Goal: Information Seeking & Learning: Learn about a topic

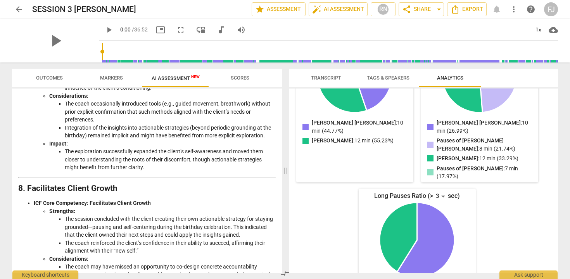
scroll to position [1327, 0]
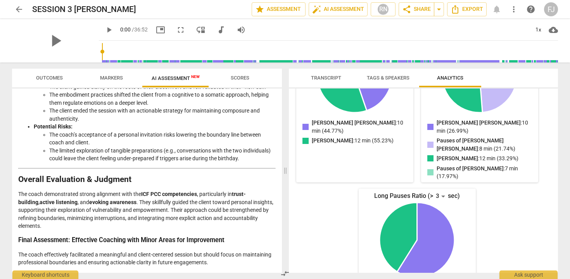
click at [18, 7] on span "arrow_back" at bounding box center [18, 9] width 9 height 9
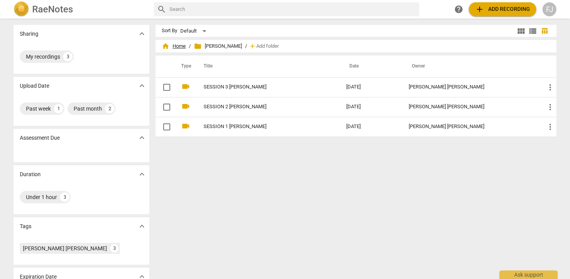
click at [169, 46] on span "home Home" at bounding box center [174, 46] width 24 height 8
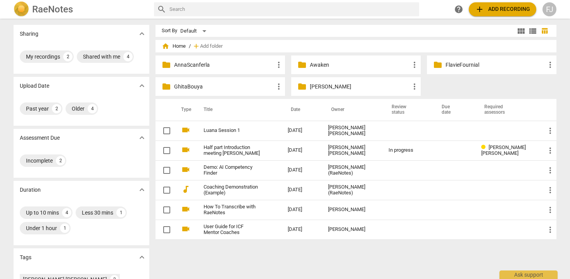
click at [445, 67] on p "FlavieFournial" at bounding box center [495, 65] width 100 height 8
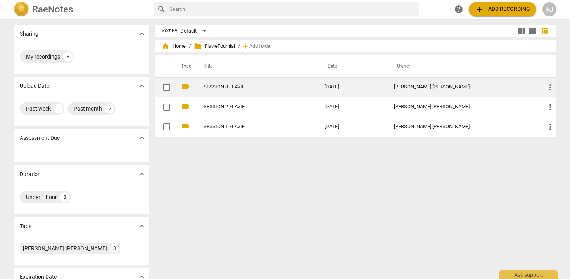
click at [240, 94] on td "SESSION 3 FLAVIE" at bounding box center [256, 87] width 124 height 20
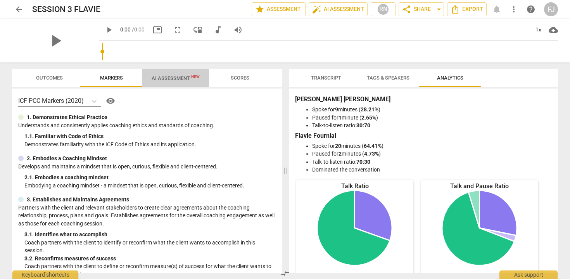
click at [178, 74] on span "AI Assessment New" at bounding box center [175, 78] width 67 height 12
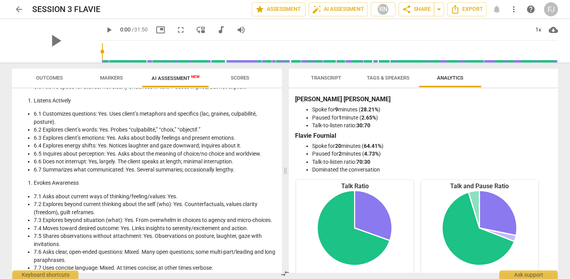
scroll to position [1111, 0]
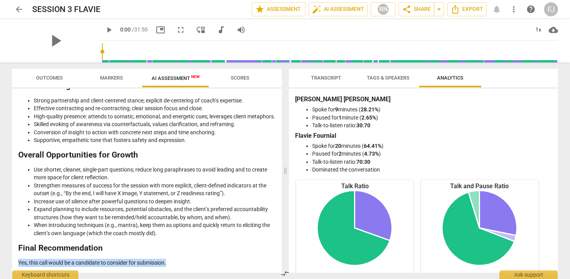
drag, startPoint x: 169, startPoint y: 264, endPoint x: 15, endPoint y: 261, distance: 154.7
click at [15, 261] on div "Disclaimer: AI can make mistakes. Consult a qualified mentor coach before actin…" at bounding box center [147, 180] width 270 height 184
copy p "Yes, this call would be a candidate to consider for submission."
click at [18, 8] on span "arrow_back" at bounding box center [18, 9] width 9 height 9
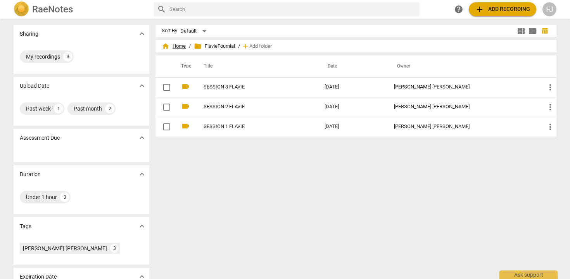
click at [174, 47] on span "home Home" at bounding box center [174, 46] width 24 height 8
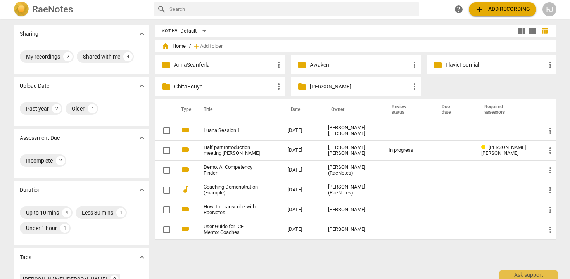
click at [221, 64] on p "AnnaScanferla" at bounding box center [224, 65] width 100 height 8
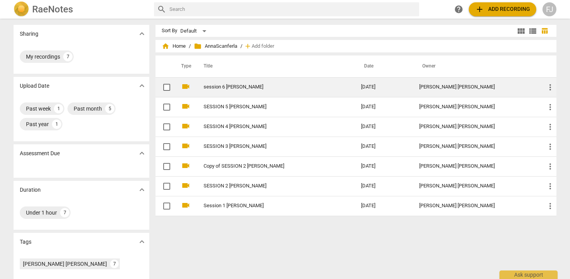
click at [233, 90] on td "session 6 [PERSON_NAME]" at bounding box center [274, 87] width 160 height 20
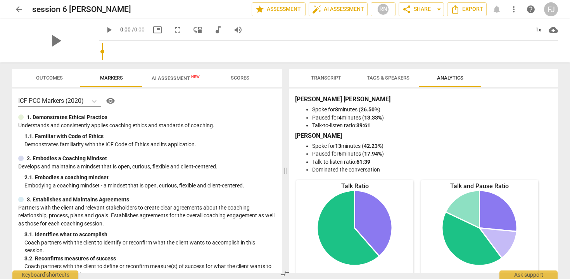
click at [186, 78] on span "AI Assessment New" at bounding box center [176, 78] width 48 height 6
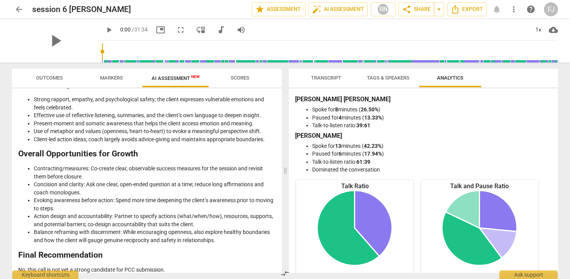
scroll to position [1120, 0]
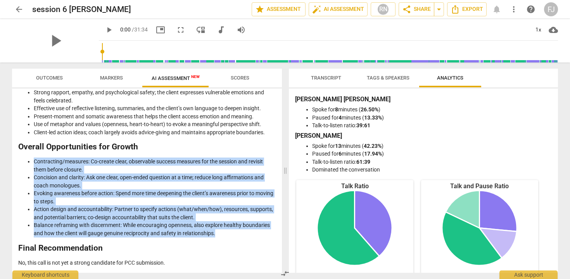
drag, startPoint x: 217, startPoint y: 236, endPoint x: 28, endPoint y: 163, distance: 203.5
click at [28, 163] on ul "Contracting/measures: Co-create clear, observable success measures for the sess…" at bounding box center [146, 196] width 257 height 79
copy ul "Contracting/measures: Co-create clear, observable success measures for the sess…"
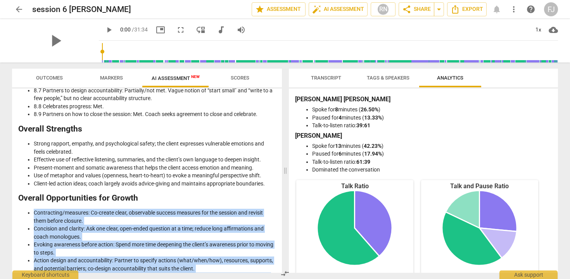
scroll to position [1059, 0]
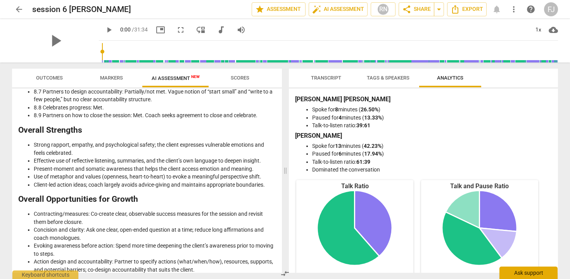
click at [525, 274] on div "Ask support" at bounding box center [528, 272] width 58 height 12
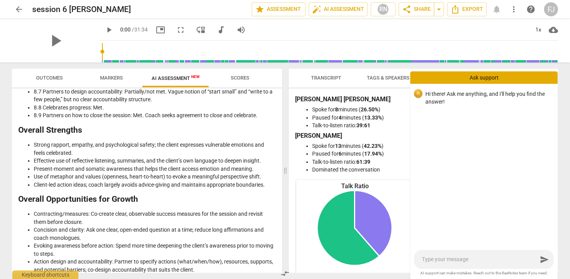
click at [299, 158] on ul "Spoke for 13 minutes ( 42.23% ) Paused for 6 minutes ( 17.94% ) Talk-to-listen …" at bounding box center [424, 158] width 254 height 32
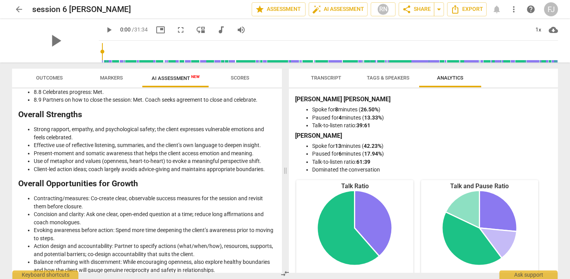
scroll to position [1087, 0]
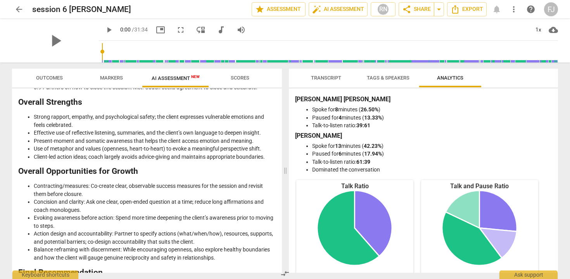
click at [321, 79] on span "Transcript" at bounding box center [326, 78] width 30 height 6
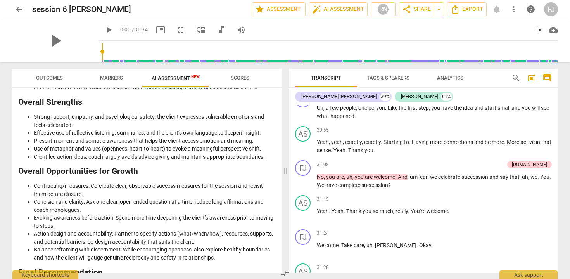
scroll to position [3846, 0]
